Goal: Task Accomplishment & Management: Manage account settings

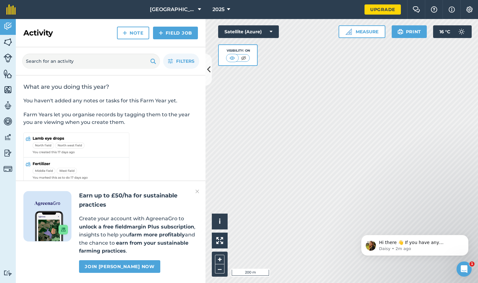
click at [9, 47] on link "Fields" at bounding box center [8, 43] width 16 height 16
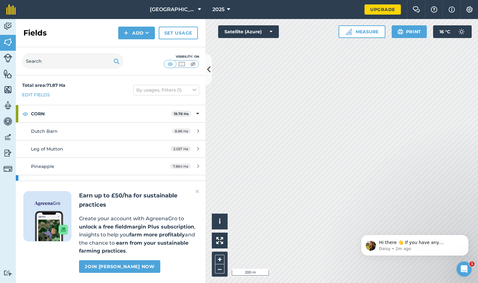
click at [197, 190] on img at bounding box center [198, 191] width 4 height 8
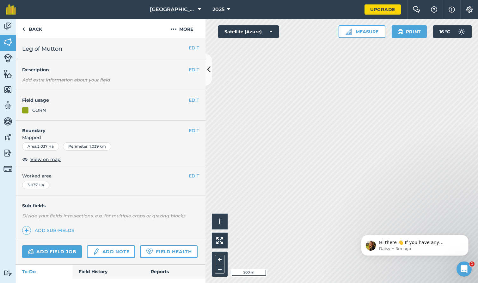
click at [198, 99] on button "EDIT" at bounding box center [194, 99] width 10 height 7
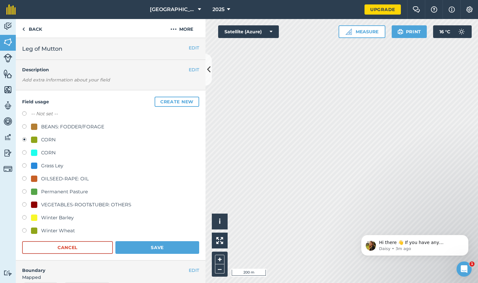
click at [25, 216] on label at bounding box center [26, 218] width 9 height 6
radio input "true"
radio input "false"
click at [169, 249] on button "Save" at bounding box center [157, 247] width 84 height 13
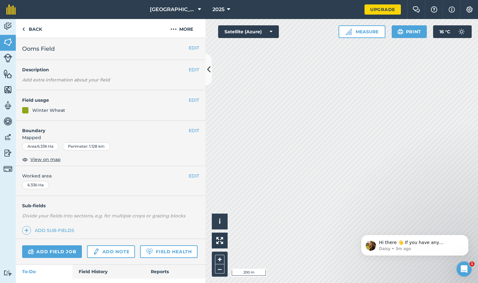
click at [5, 57] on img at bounding box center [7, 57] width 9 height 9
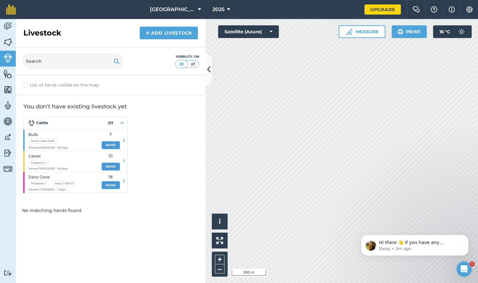
click at [9, 28] on img at bounding box center [7, 26] width 9 height 9
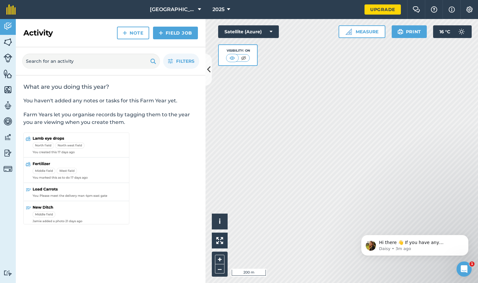
click at [7, 45] on img at bounding box center [7, 41] width 9 height 9
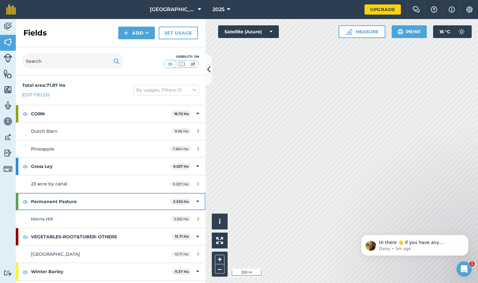
click at [198, 200] on icon at bounding box center [197, 201] width 3 height 7
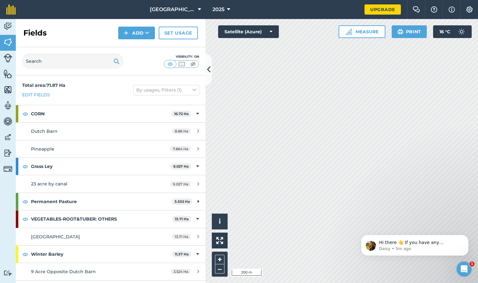
click at [181, 62] on img at bounding box center [182, 64] width 8 height 6
click at [191, 65] on img at bounding box center [193, 64] width 8 height 6
click at [184, 63] on img at bounding box center [182, 64] width 8 height 6
click at [175, 64] on button at bounding box center [170, 63] width 11 height 7
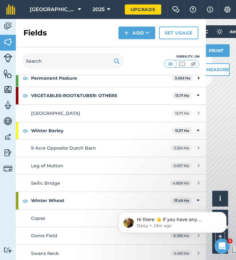
scroll to position [123, 0]
click at [224, 215] on icon "Dismiss notification" at bounding box center [224, 213] width 3 height 3
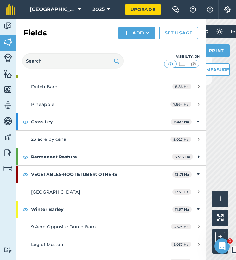
scroll to position [40, 0]
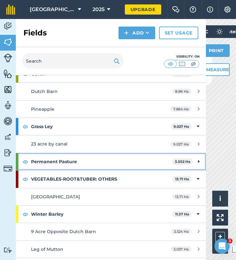
click at [95, 161] on strong "Permanent Pasture" at bounding box center [101, 161] width 141 height 17
click at [87, 161] on strong "Permanent Pasture" at bounding box center [101, 161] width 141 height 17
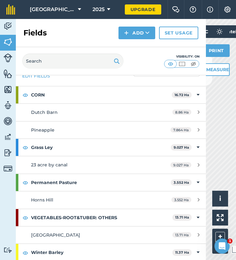
scroll to position [3, 0]
